Goal: Entertainment & Leisure: Consume media (video, audio)

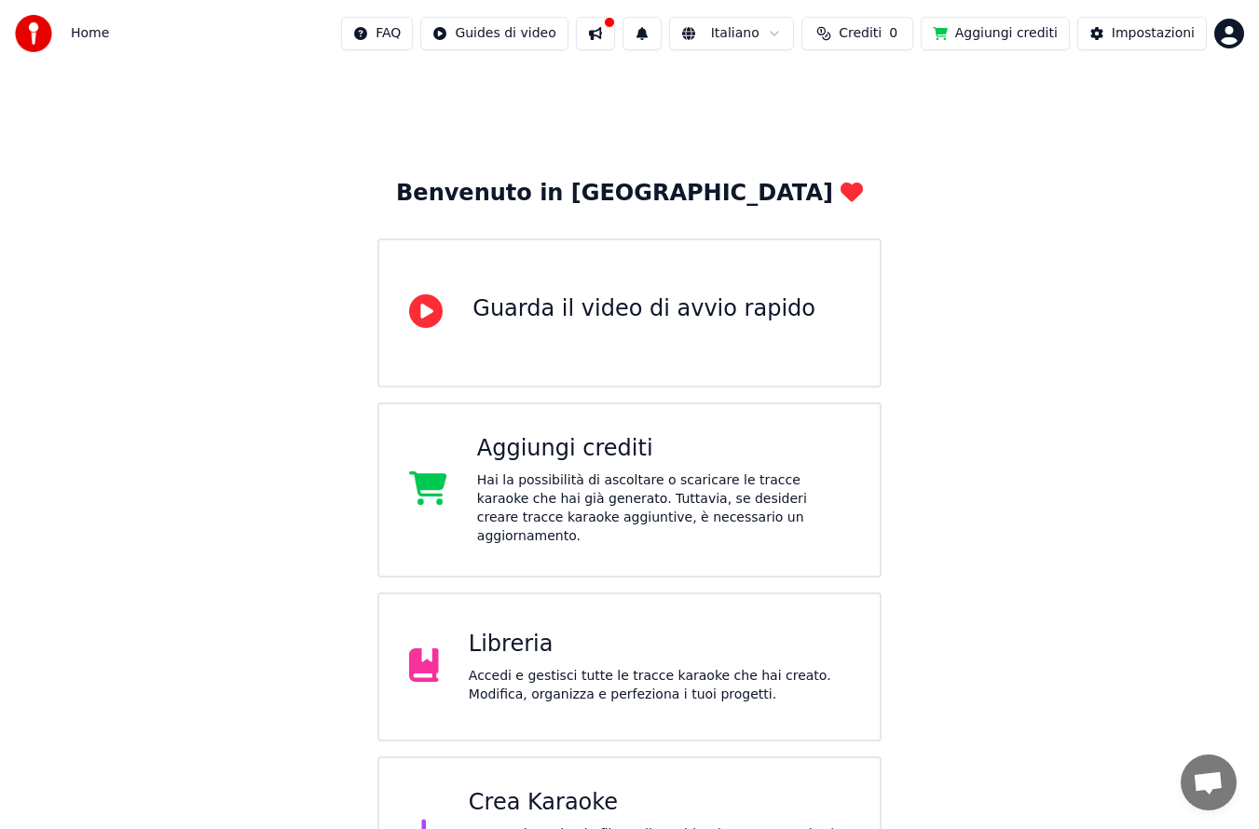
click at [678, 639] on div "Libreria" at bounding box center [659, 645] width 381 height 30
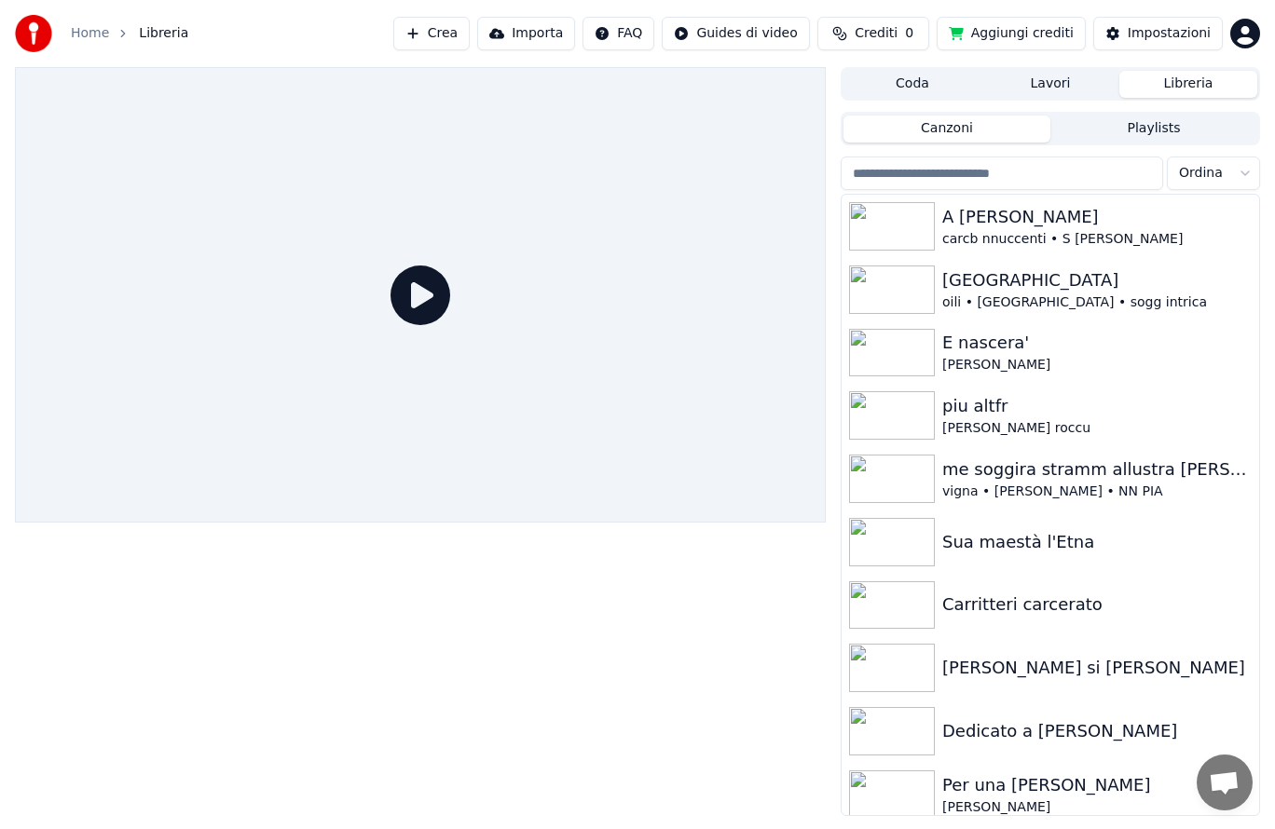
click at [892, 299] on img at bounding box center [892, 290] width 86 height 48
click at [892, 302] on img at bounding box center [892, 290] width 86 height 48
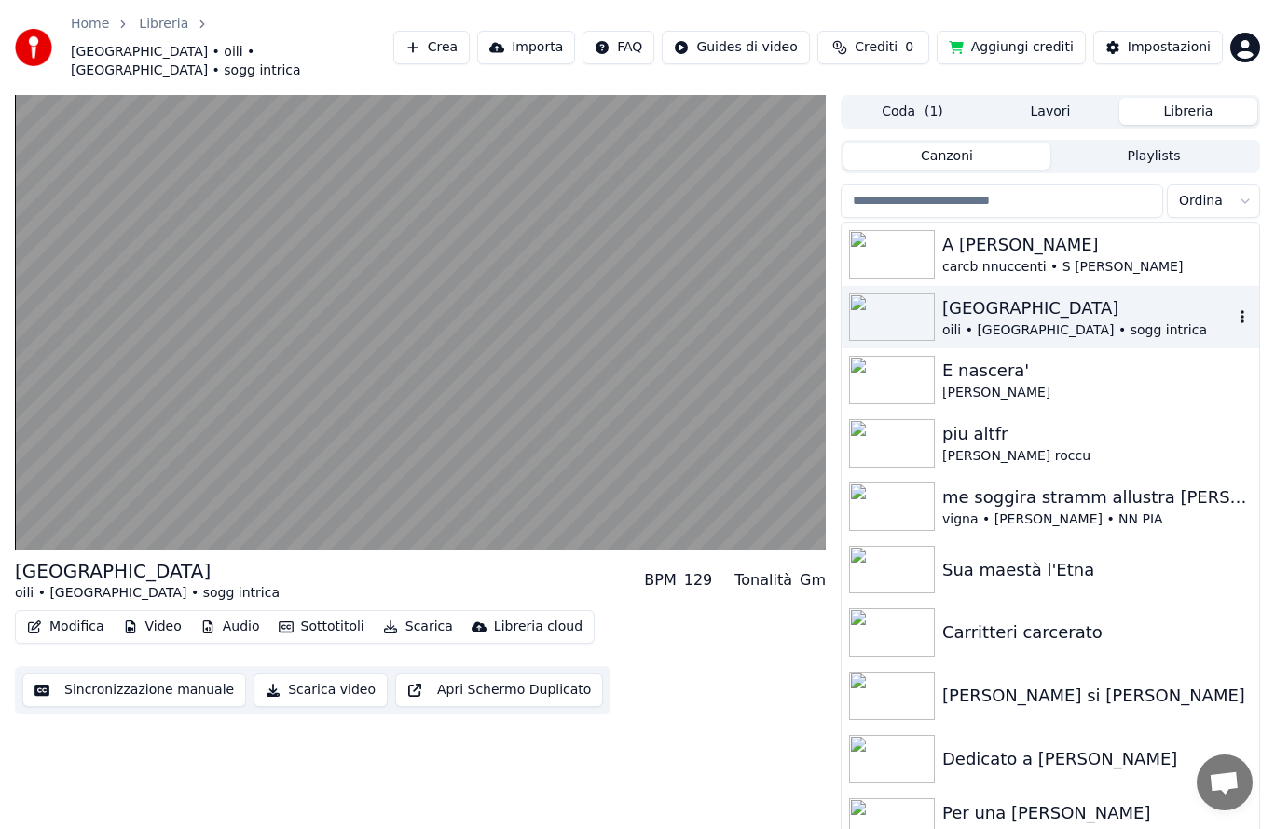
click at [289, 374] on video at bounding box center [420, 323] width 811 height 456
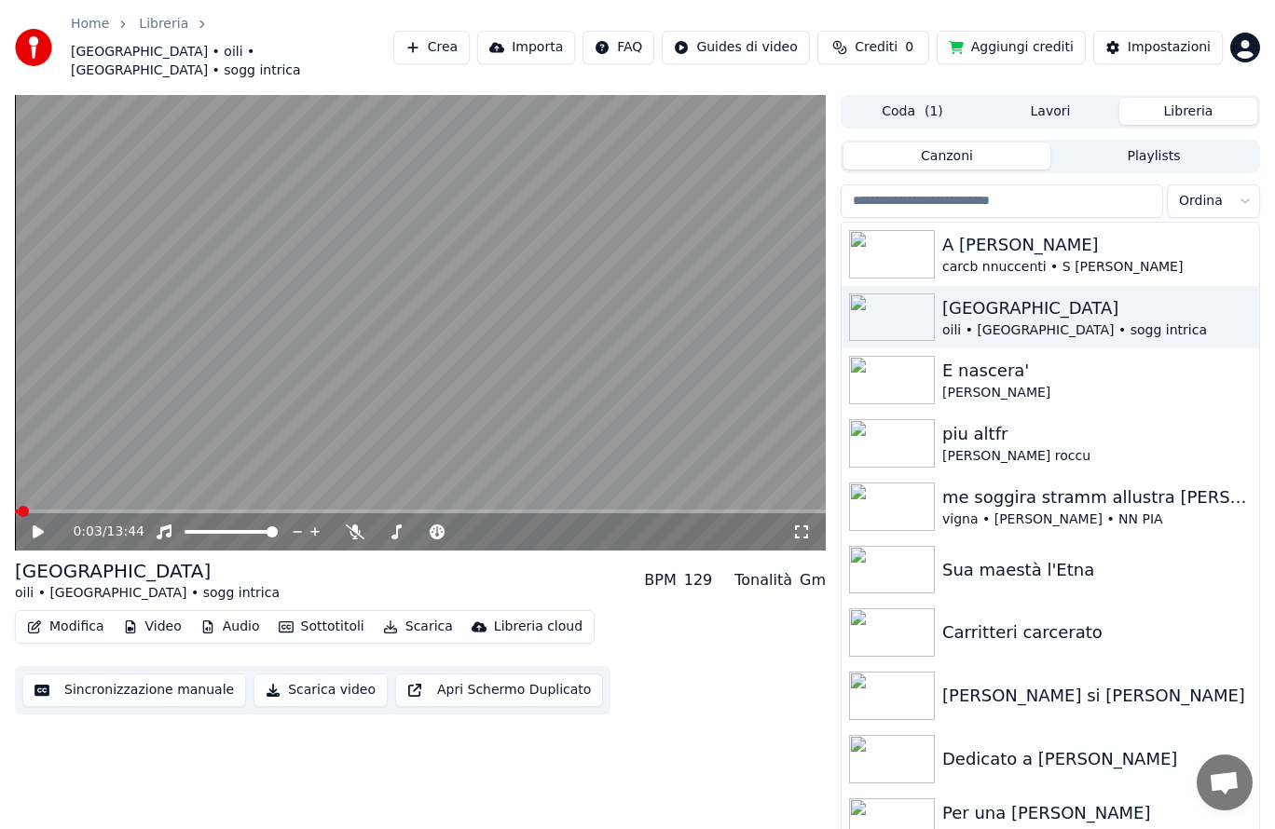
click at [186, 523] on div at bounding box center [248, 532] width 150 height 19
click at [39, 526] on icon at bounding box center [38, 532] width 11 height 13
click at [40, 526] on icon at bounding box center [38, 532] width 11 height 13
click at [34, 526] on icon at bounding box center [38, 532] width 11 height 13
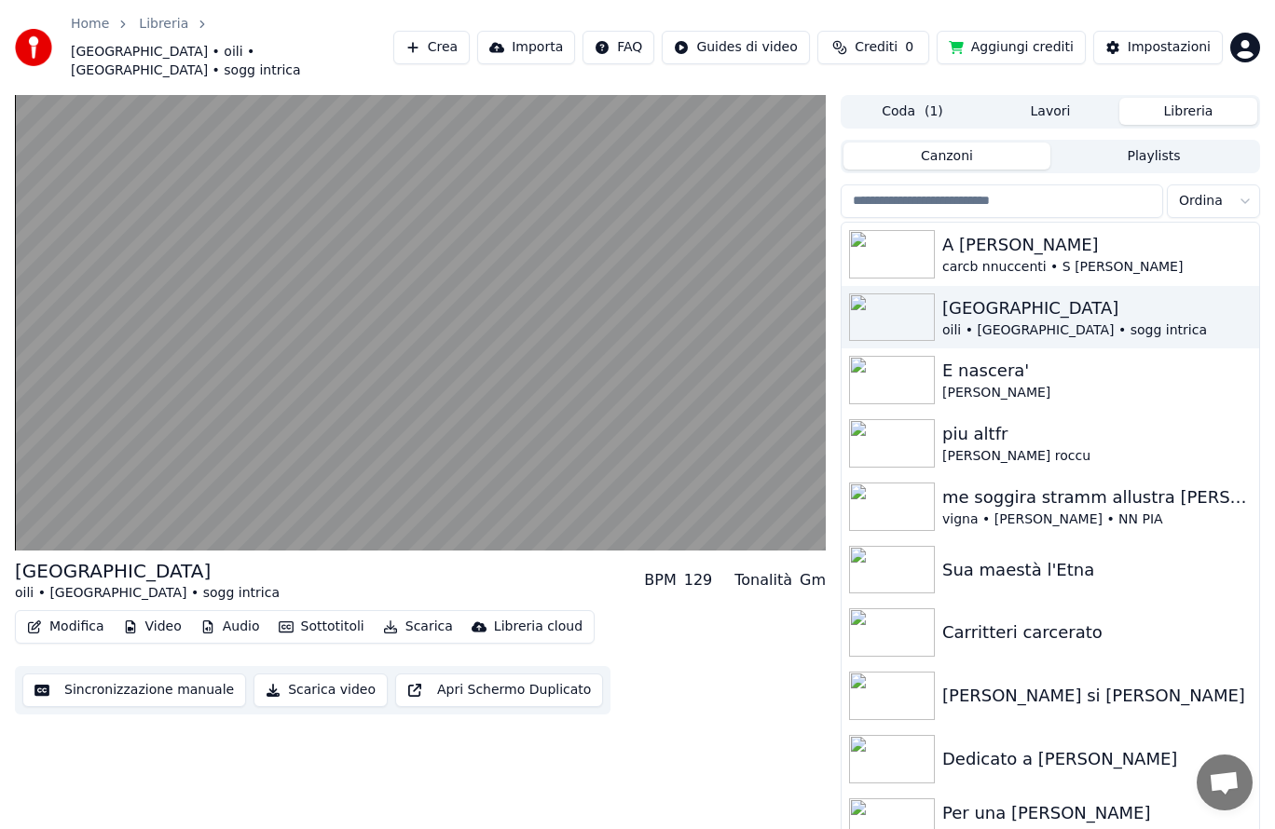
click at [728, 706] on div "Barunissa oili • [GEOGRAPHIC_DATA] • sogg intrica BPM 129 Tonalità Gm Modifica …" at bounding box center [420, 469] width 811 height 749
click at [242, 289] on video at bounding box center [420, 323] width 811 height 456
